Goal: Task Accomplishment & Management: Manage account settings

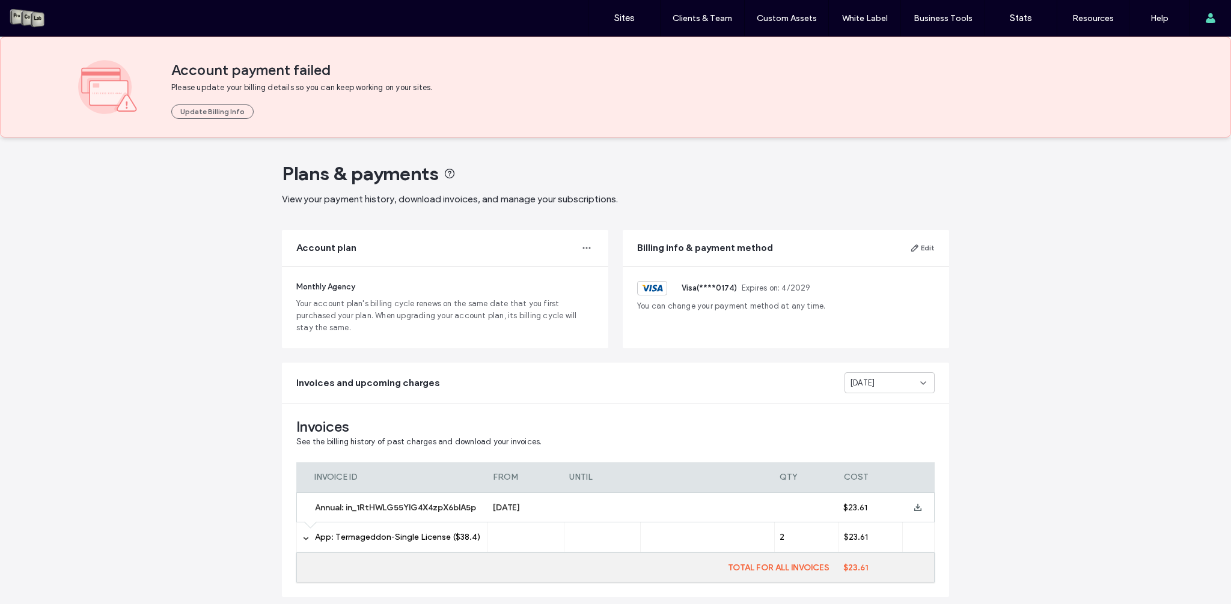
click at [1076, 339] on div "Plans & payments View your payment history, download invoices, and manage your …" at bounding box center [615, 395] width 1231 height 514
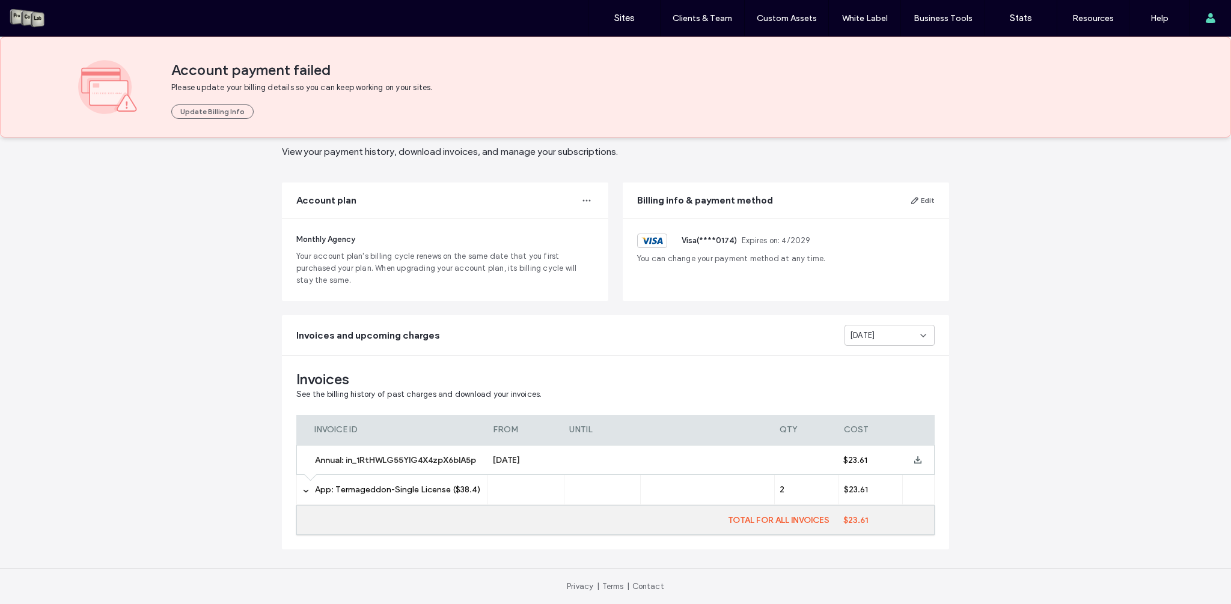
click at [412, 485] on span "App: Termageddon-Single License ($38.4)" at bounding box center [397, 490] width 165 height 10
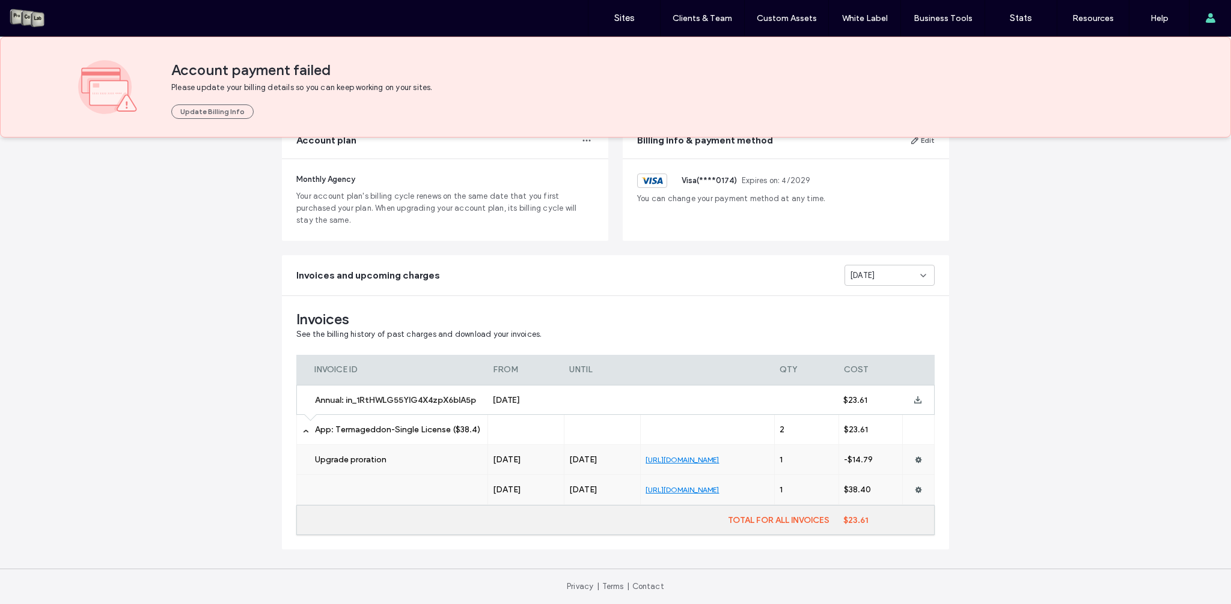
click at [379, 423] on label "App: Termageddon-Single License ($38.4)" at bounding box center [399, 430] width 168 height 30
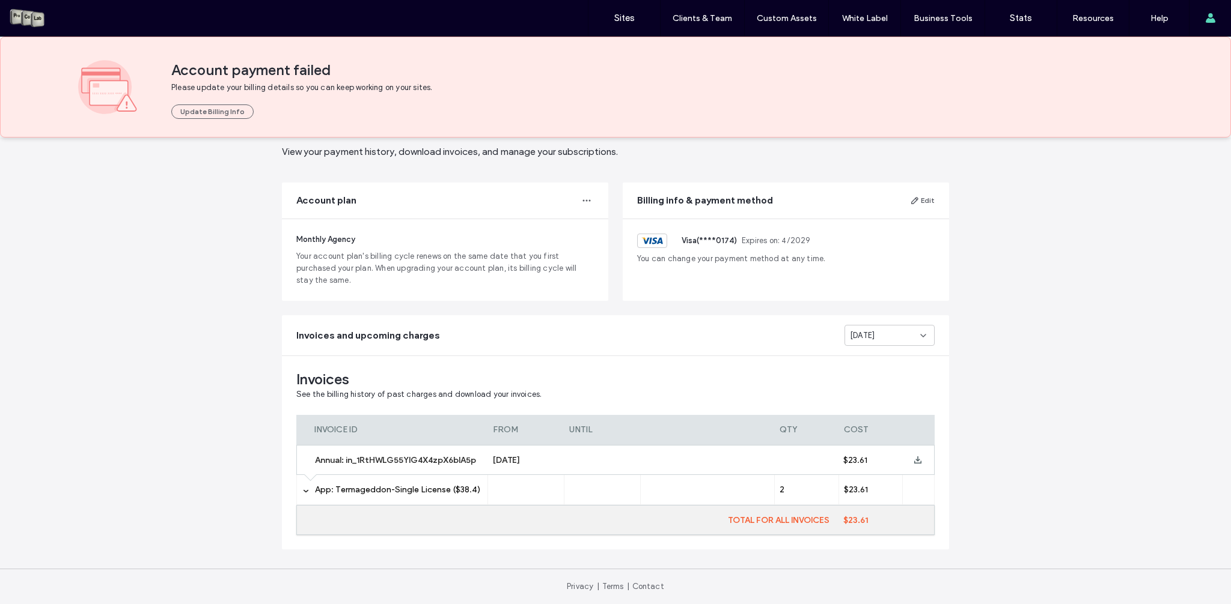
scroll to position [47, 0]
click at [403, 499] on label "App: Termageddon-Single License ($38.4)" at bounding box center [399, 490] width 168 height 30
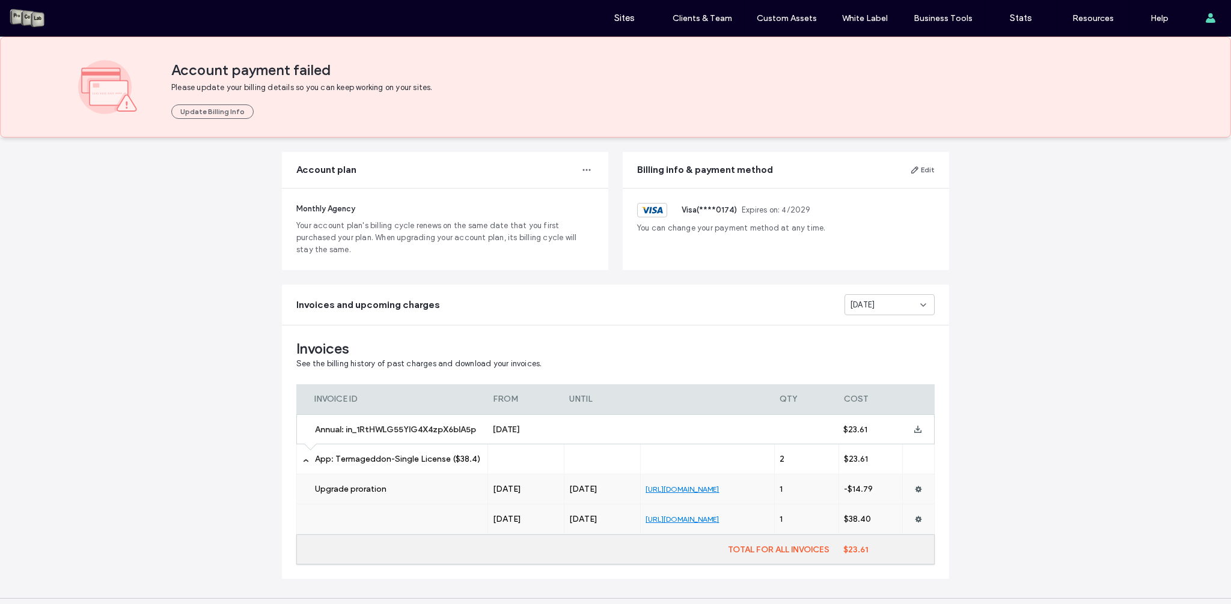
scroll to position [108, 0]
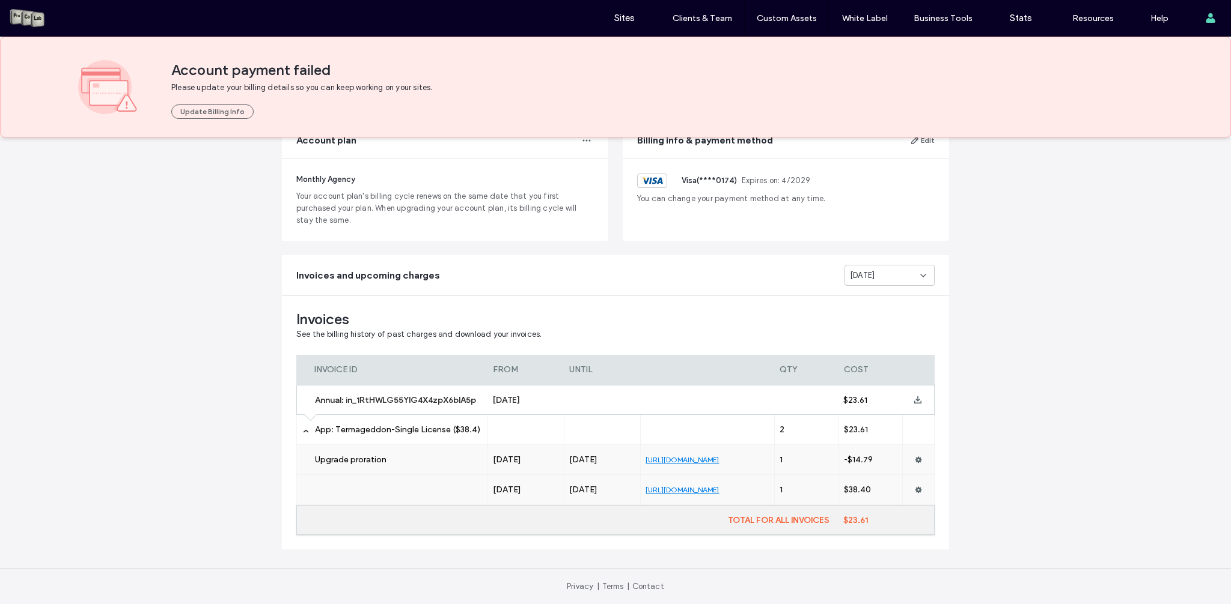
click at [844, 285] on div "[DATE]" at bounding box center [889, 275] width 90 height 21
click at [856, 278] on span "[DATE]" at bounding box center [862, 276] width 25 height 12
click at [860, 292] on span "[DATE]" at bounding box center [857, 297] width 25 height 12
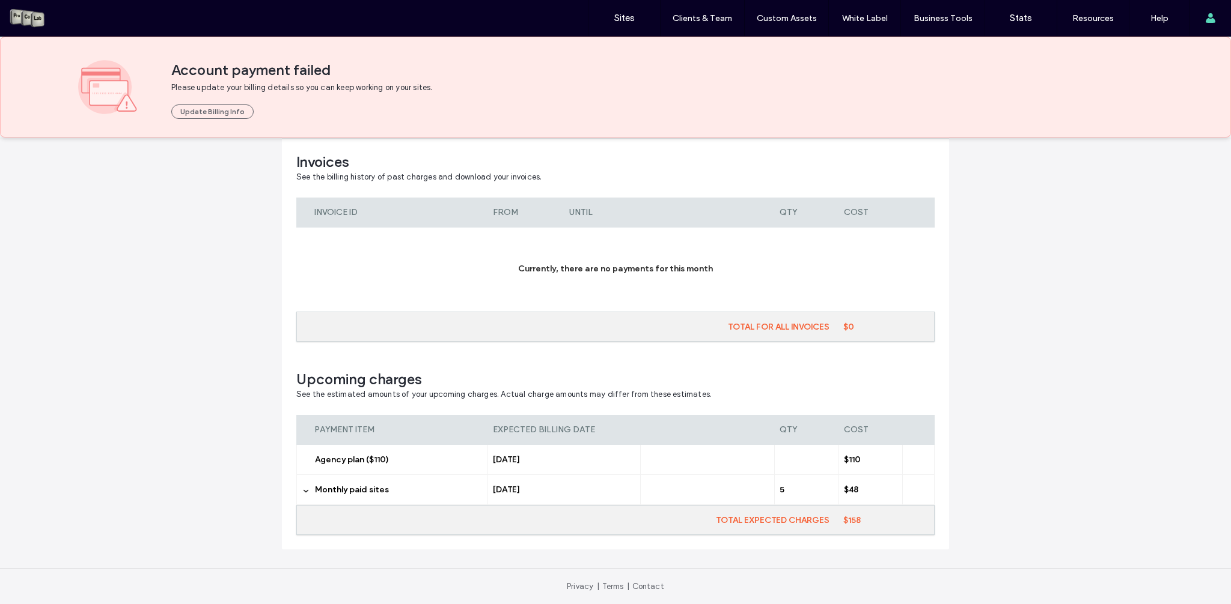
scroll to position [263, 0]
click at [415, 486] on label "Monthly paid sites" at bounding box center [399, 493] width 168 height 30
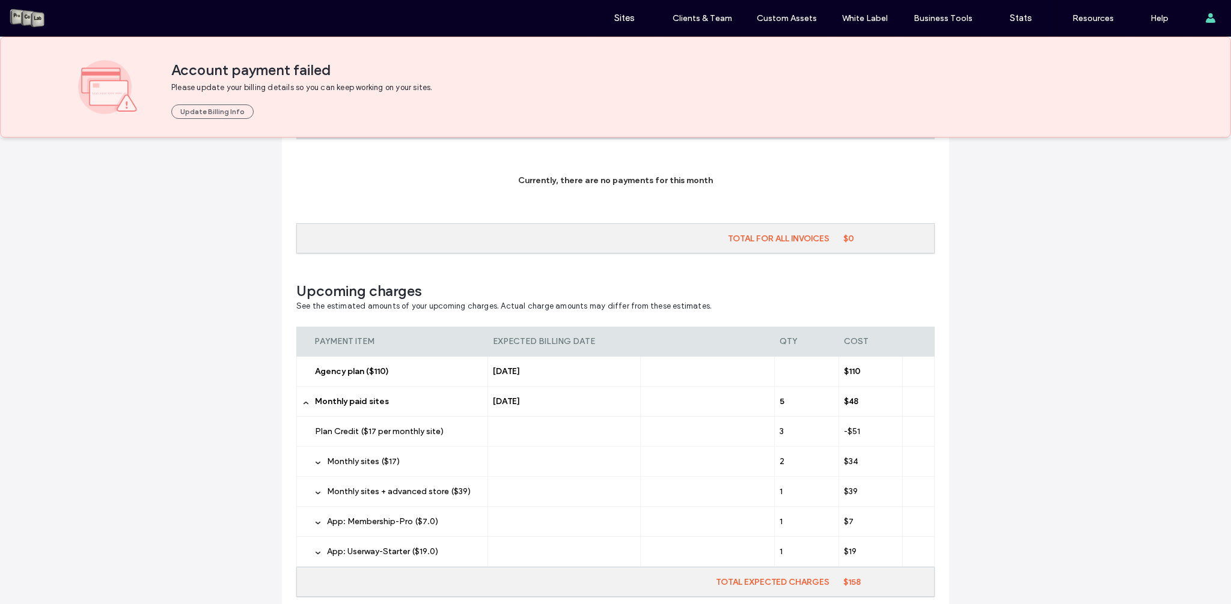
scroll to position [355, 0]
click at [415, 486] on span "Monthly sites + advanced store ($39)" at bounding box center [399, 491] width 144 height 10
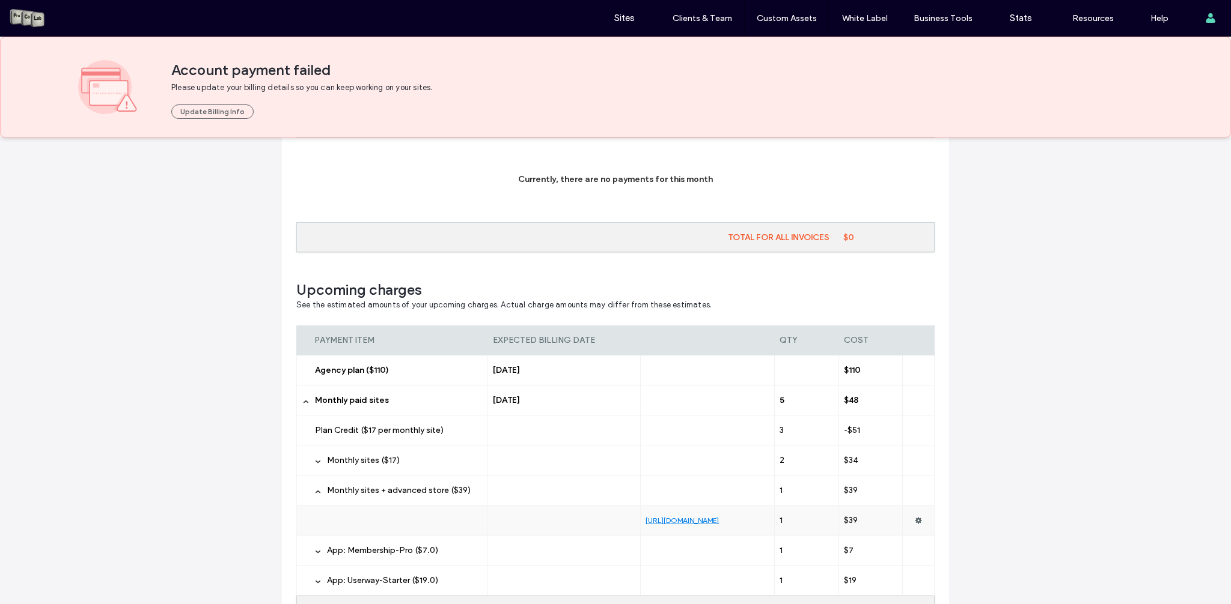
click at [416, 453] on label "Monthly sites ($17)" at bounding box center [405, 461] width 156 height 30
click at [417, 427] on span "Plan Credit ($17 per monthly site)" at bounding box center [379, 430] width 129 height 10
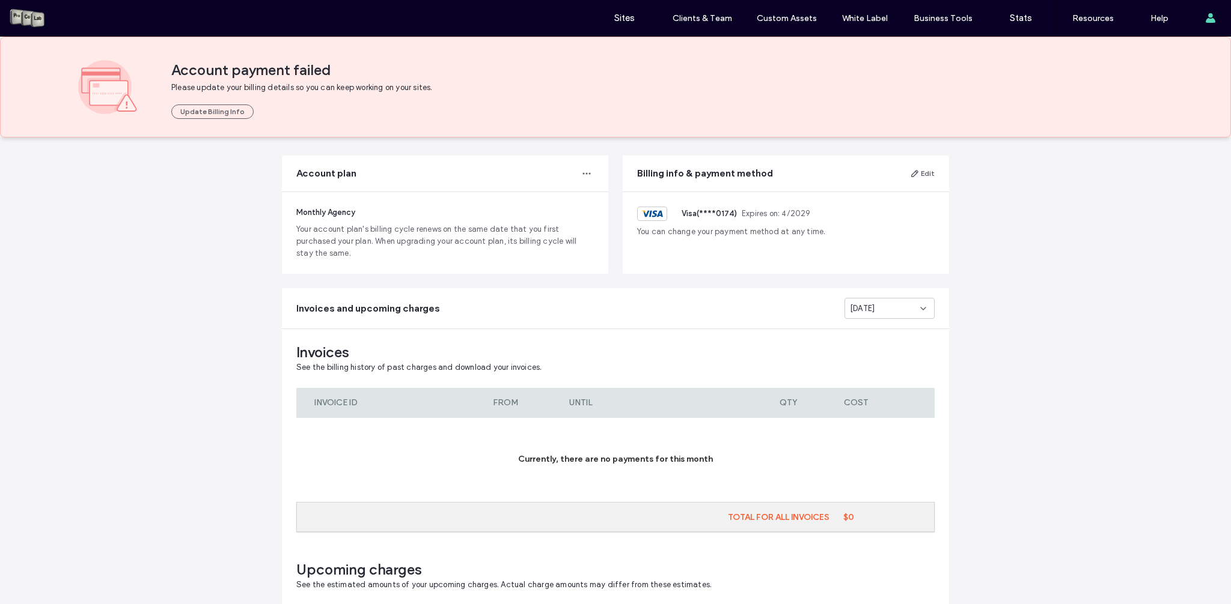
scroll to position [74, 0]
click at [921, 309] on use at bounding box center [923, 309] width 5 height 2
click at [902, 346] on div "[DATE]" at bounding box center [885, 351] width 89 height 21
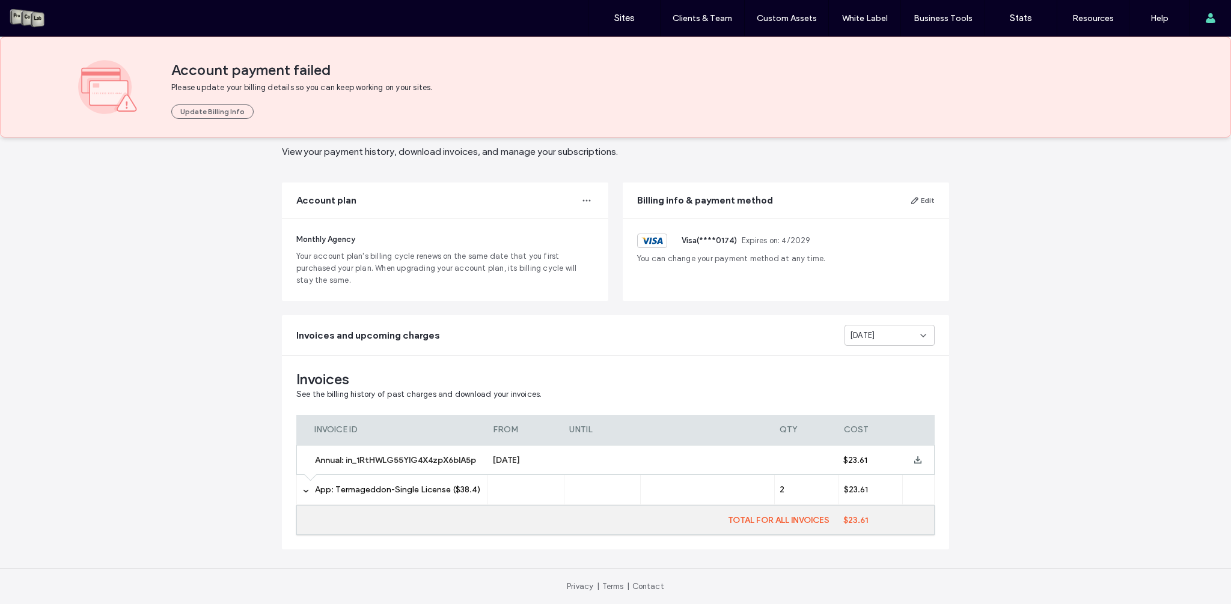
scroll to position [47, 0]
